Goal: Submit feedback/report problem

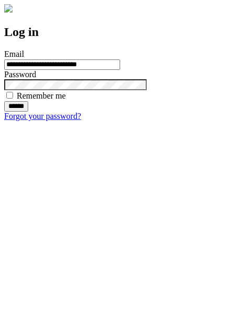
click at [28, 112] on input "******" at bounding box center [16, 106] width 24 height 10
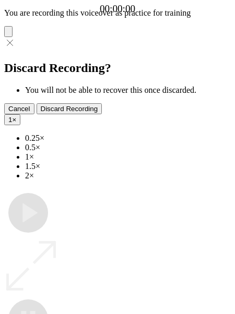
type input "**********"
